Goal: Information Seeking & Learning: Learn about a topic

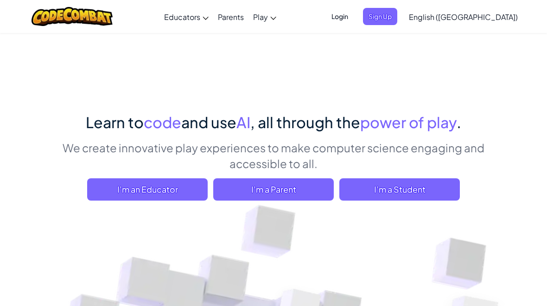
click at [414, 197] on span "I'm a Student" at bounding box center [400, 189] width 121 height 22
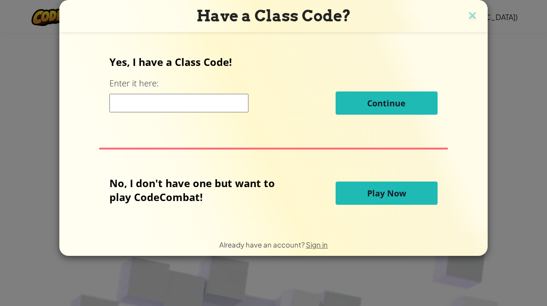
click at [363, 199] on button "Play Now" at bounding box center [387, 192] width 102 height 23
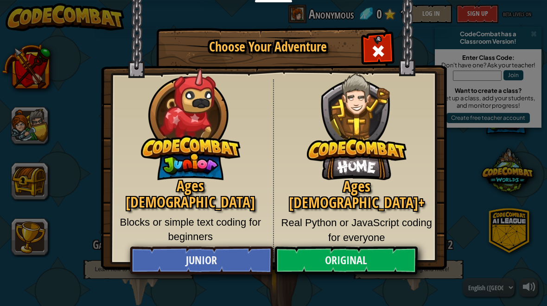
click at [376, 45] on span "Close modal" at bounding box center [378, 51] width 15 height 15
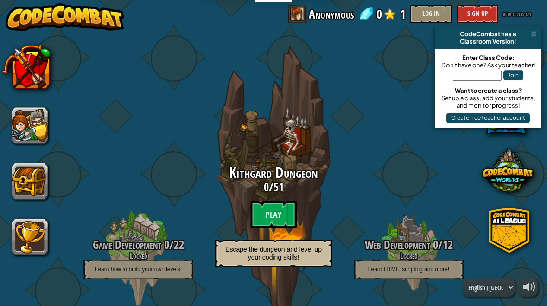
click at [46, 122] on button at bounding box center [29, 125] width 37 height 37
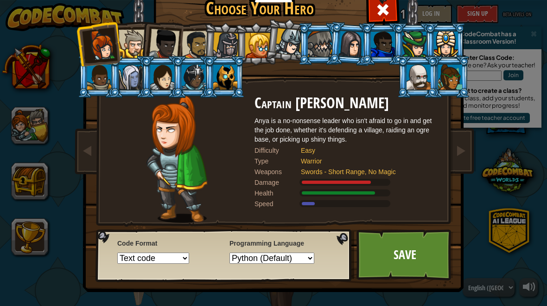
click at [163, 43] on div at bounding box center [164, 44] width 31 height 31
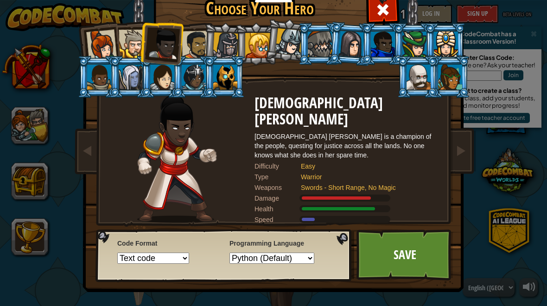
click at [92, 88] on div at bounding box center [99, 76] width 24 height 25
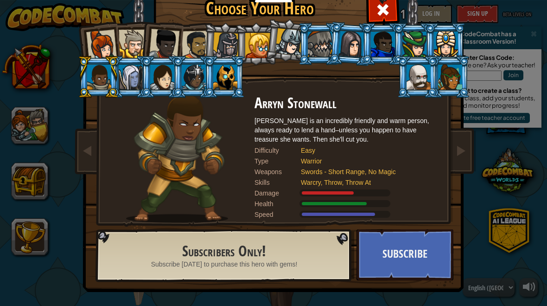
click at [232, 37] on div at bounding box center [226, 45] width 26 height 26
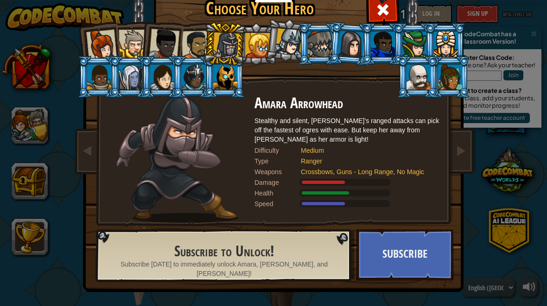
click at [408, 277] on button "Subscribe" at bounding box center [405, 254] width 97 height 51
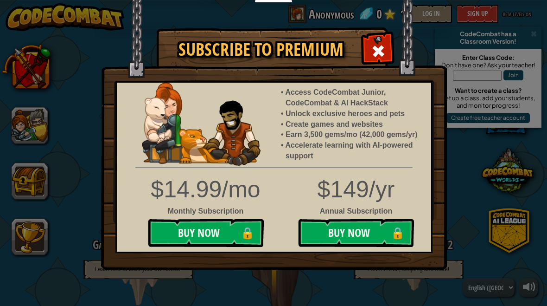
click at [361, 52] on img at bounding box center [274, 135] width 346 height 270
click at [393, 46] on img at bounding box center [274, 135] width 346 height 270
click at [385, 52] on span at bounding box center [378, 51] width 15 height 15
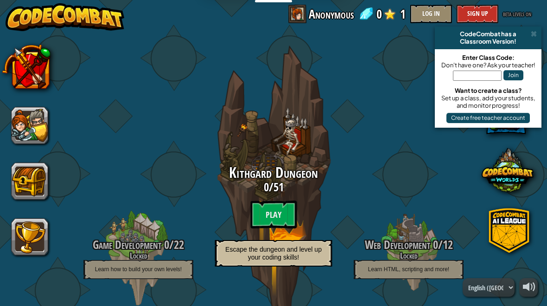
click at [266, 222] on btn "Play" at bounding box center [274, 214] width 46 height 28
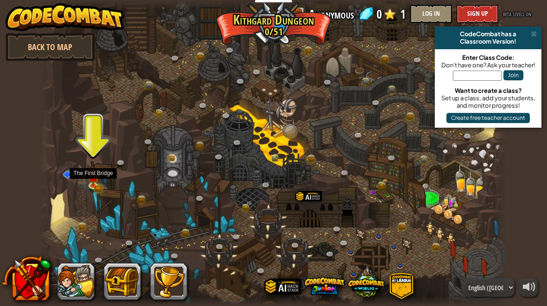
click at [98, 181] on img at bounding box center [93, 177] width 11 height 19
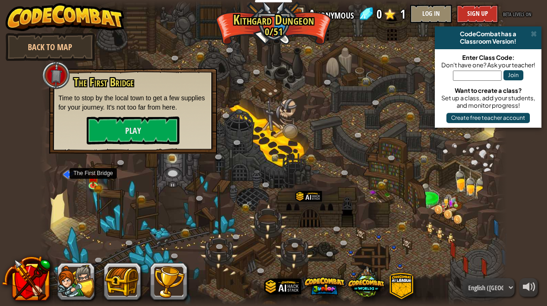
click at [126, 122] on button "Play" at bounding box center [133, 130] width 93 height 28
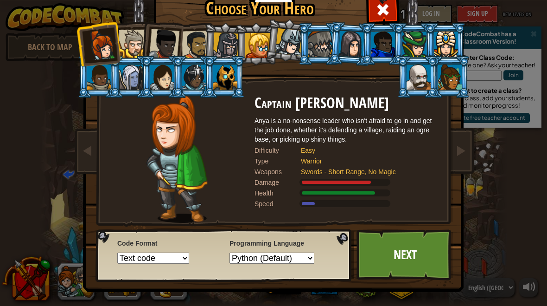
click at [401, 268] on link "Next" at bounding box center [405, 254] width 97 height 51
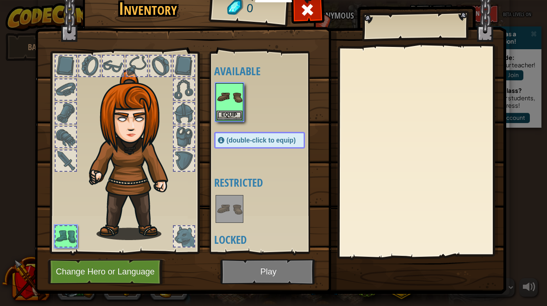
click at [274, 235] on h4 "Locked" at bounding box center [268, 239] width 109 height 12
click at [208, 94] on img at bounding box center [271, 125] width 472 height 337
click at [233, 113] on button "Equip" at bounding box center [230, 115] width 26 height 10
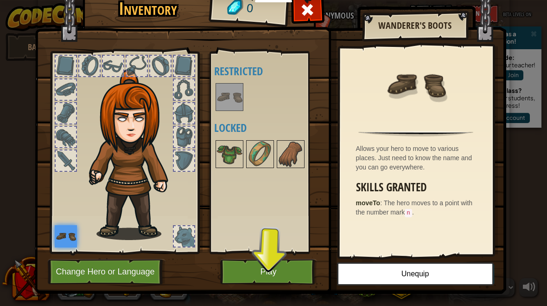
click at [253, 279] on button "Play" at bounding box center [268, 272] width 97 height 26
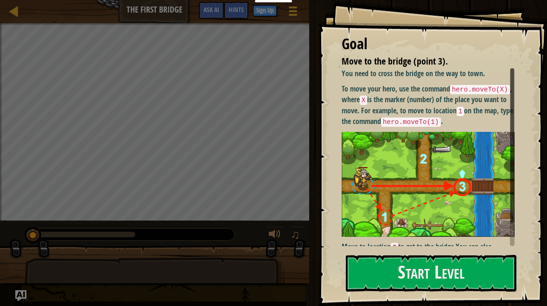
click at [495, 273] on button "Start Level" at bounding box center [431, 273] width 171 height 37
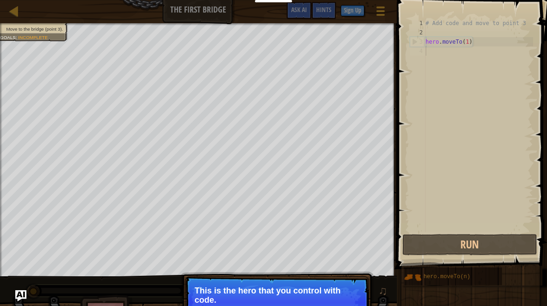
click at [275, 287] on p "This is the hero that you control with code." at bounding box center [277, 295] width 165 height 19
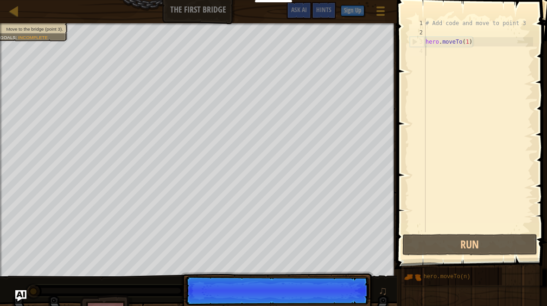
scroll to position [10, 9]
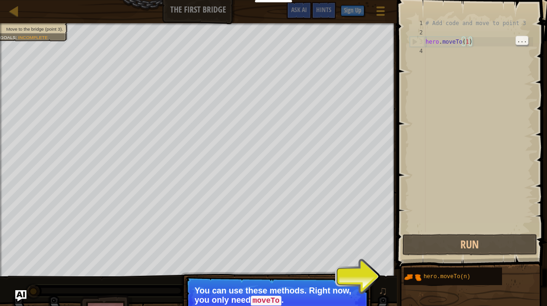
click at [468, 41] on div "# Add code and move to point 3 hero . moveTo ( 1 )" at bounding box center [478, 135] width 109 height 232
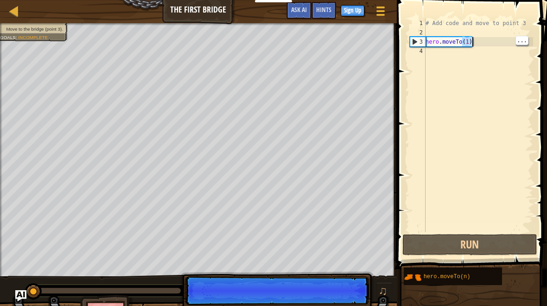
click at [467, 56] on div "# Add code and move to point 3 hero . moveTo ( 1 )" at bounding box center [478, 135] width 109 height 232
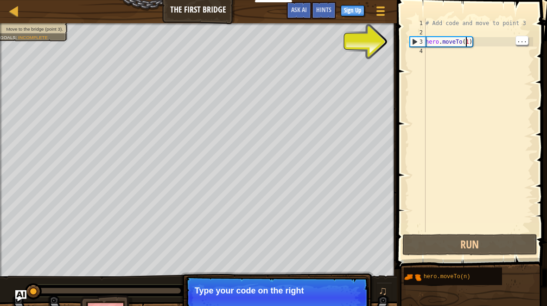
click at [464, 40] on div "# Add code and move to point 3 hero . moveTo ( 1 )" at bounding box center [478, 135] width 109 height 232
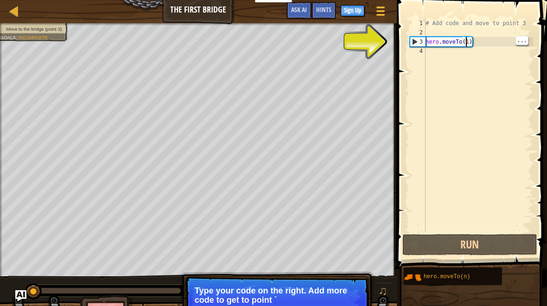
click at [472, 39] on div "# Add code and move to point 3 hero . moveTo ( 1 )" at bounding box center [478, 135] width 109 height 232
click at [475, 41] on div "# Add code and move to point 3 hero . moveTo ( 1 )" at bounding box center [478, 135] width 109 height 232
click at [473, 42] on div "# Add code and move to point 3 hero . moveTo ( 1 )" at bounding box center [478, 135] width 109 height 232
click at [411, 42] on div "3" at bounding box center [418, 41] width 15 height 9
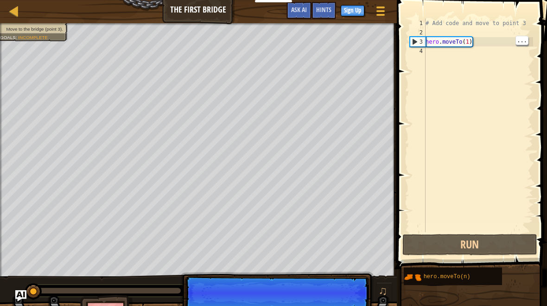
click at [415, 37] on div "2" at bounding box center [418, 32] width 16 height 9
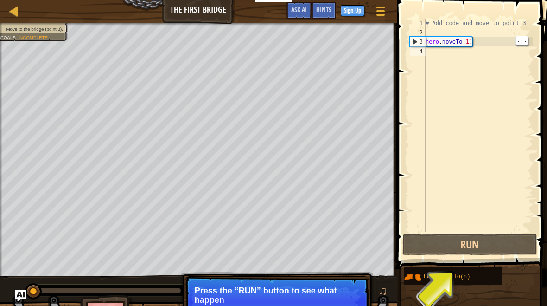
click at [492, 239] on button "Run" at bounding box center [470, 244] width 135 height 21
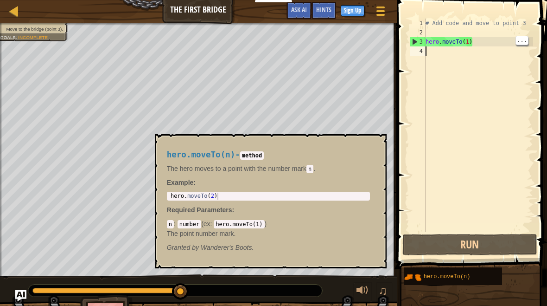
click at [449, 278] on span "hero.moveTo(n)" at bounding box center [447, 276] width 47 height 6
click at [216, 193] on div "hero . moveTo ( 2 )" at bounding box center [268, 203] width 199 height 21
type textarea "abcde fg"
click at [374, 138] on button "×" at bounding box center [376, 144] width 7 height 13
